Goal: Transaction & Acquisition: Book appointment/travel/reservation

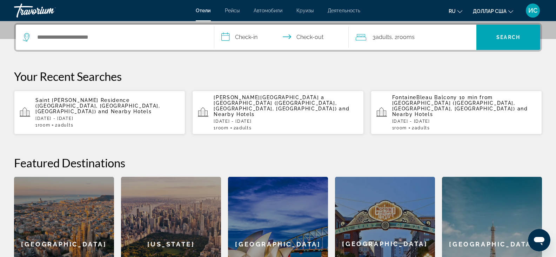
click at [288, 68] on div "**********" at bounding box center [278, 167] width 556 height 288
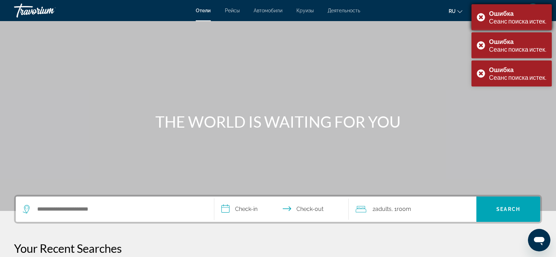
click at [480, 17] on div "Ошибка Сеанс поиска истек." at bounding box center [512, 17] width 80 height 26
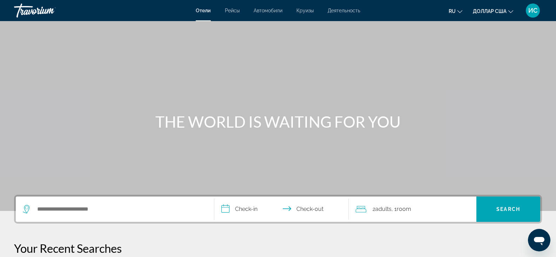
click at [480, 17] on div "ru Английский Español французский Итальяно португальский русский доллар США дол…" at bounding box center [454, 10] width 175 height 15
click at [351, 56] on div "Основное содержание" at bounding box center [278, 105] width 556 height 211
